Goal: Transaction & Acquisition: Purchase product/service

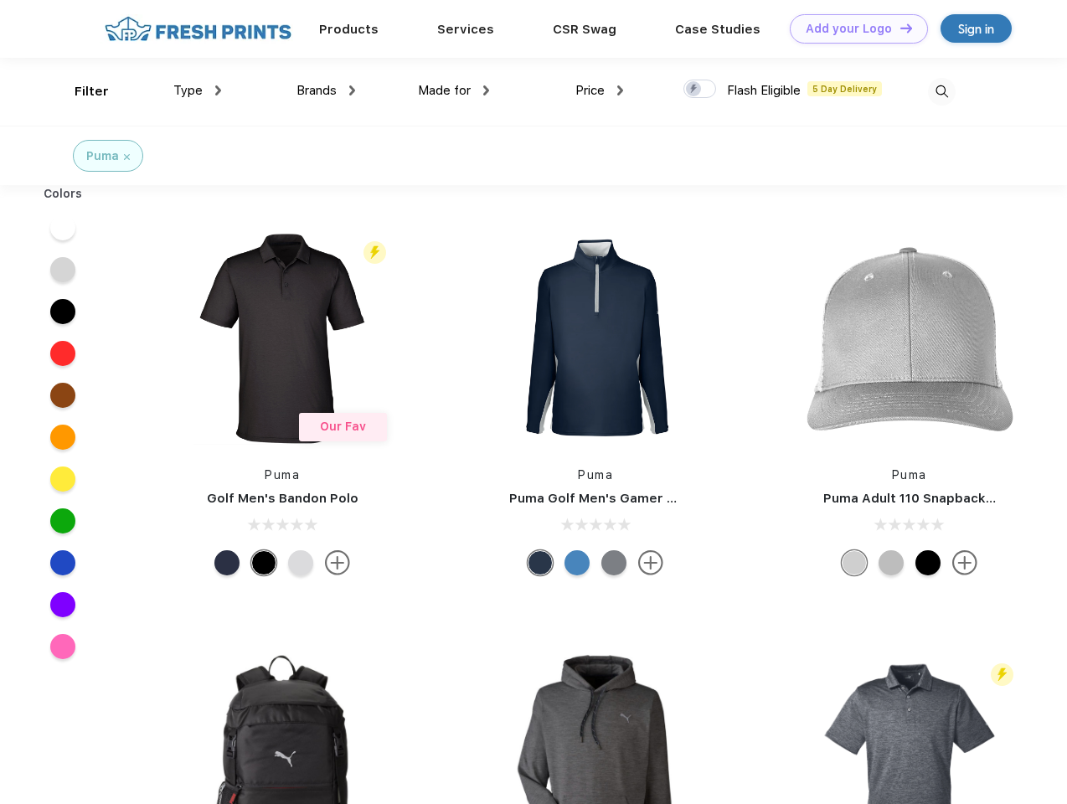
click at [852, 28] on link "Add your Logo Design Tool" at bounding box center [859, 28] width 138 height 29
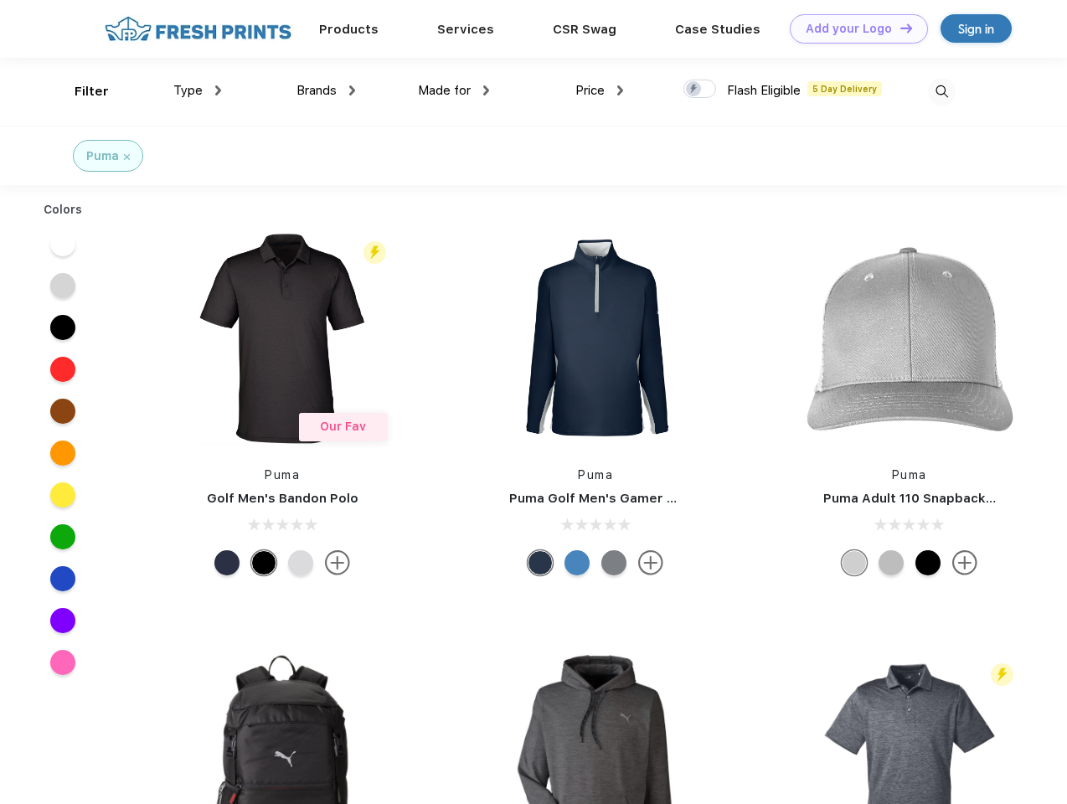
click at [0, 0] on div "Design Tool" at bounding box center [0, 0] width 0 height 0
click at [898, 28] on link "Add your Logo Design Tool" at bounding box center [859, 28] width 138 height 29
click at [80, 91] on div "Filter" at bounding box center [92, 91] width 34 height 19
click at [198, 90] on span "Type" at bounding box center [187, 90] width 29 height 15
click at [326, 90] on span "Brands" at bounding box center [316, 90] width 40 height 15
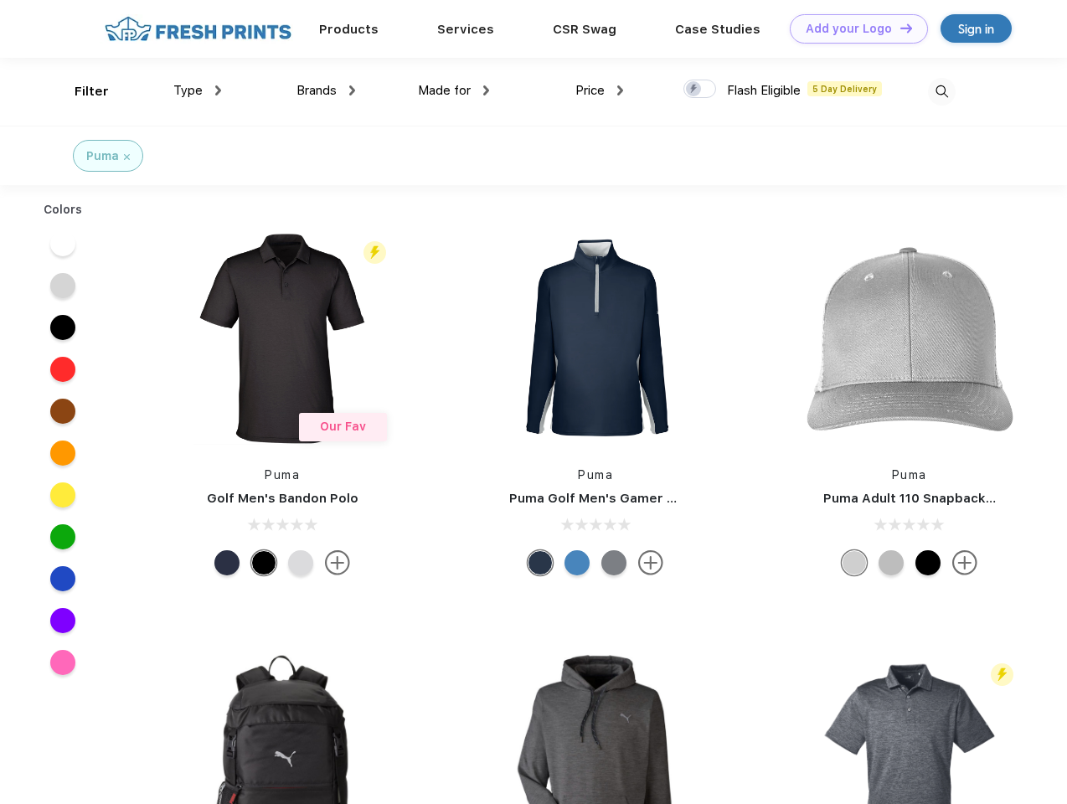
click at [454, 90] on span "Made for" at bounding box center [444, 90] width 53 height 15
click at [599, 90] on span "Price" at bounding box center [589, 90] width 29 height 15
click at [700, 90] on div at bounding box center [699, 89] width 33 height 18
click at [694, 90] on input "checkbox" at bounding box center [688, 84] width 11 height 11
click at [941, 91] on img at bounding box center [942, 92] width 28 height 28
